Goal: Transaction & Acquisition: Purchase product/service

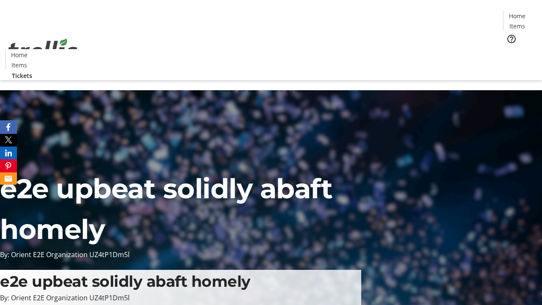
click at [510, 49] on span "Tickets" at bounding box center [520, 53] width 20 height 9
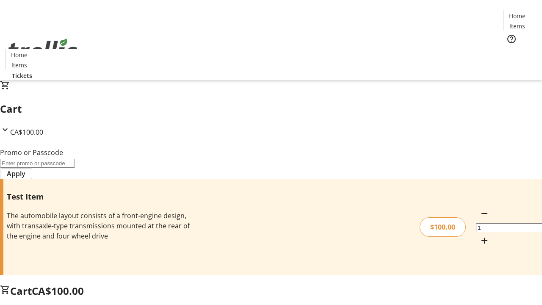
type input "PERCENT"
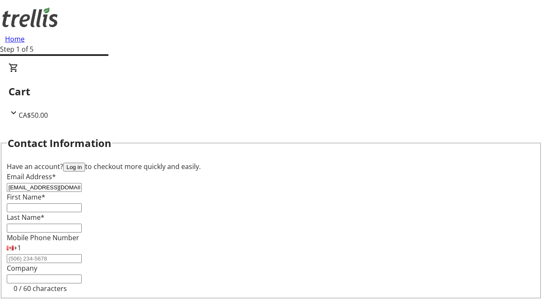
type input "[EMAIL_ADDRESS][DOMAIN_NAME]"
type input "Jaylon"
type input "[PERSON_NAME]"
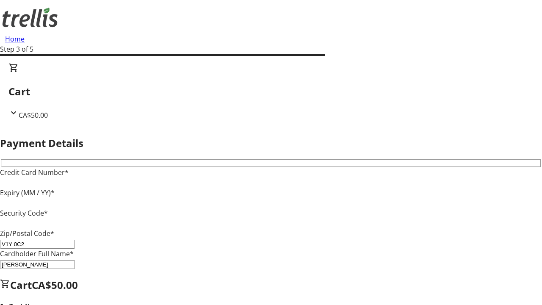
type input "V1Y 0C2"
